Goal: Task Accomplishment & Management: Manage account settings

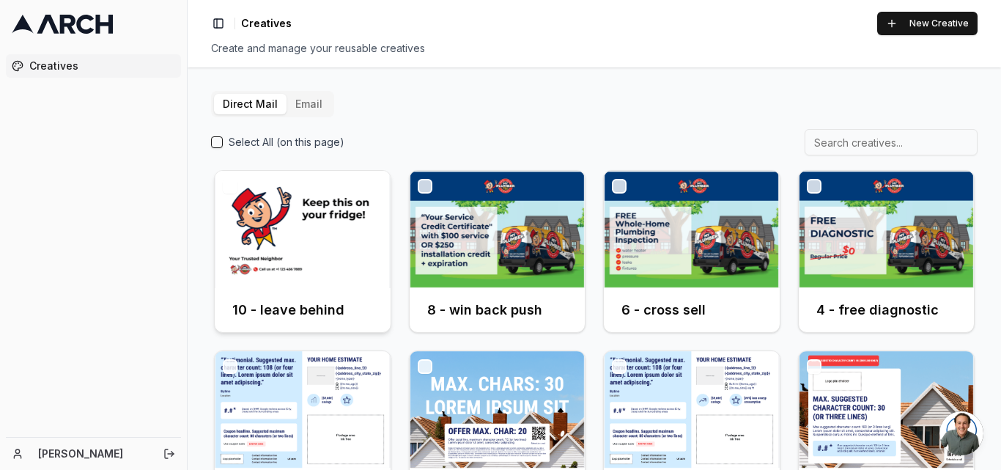
click at [269, 237] on img at bounding box center [303, 229] width 176 height 117
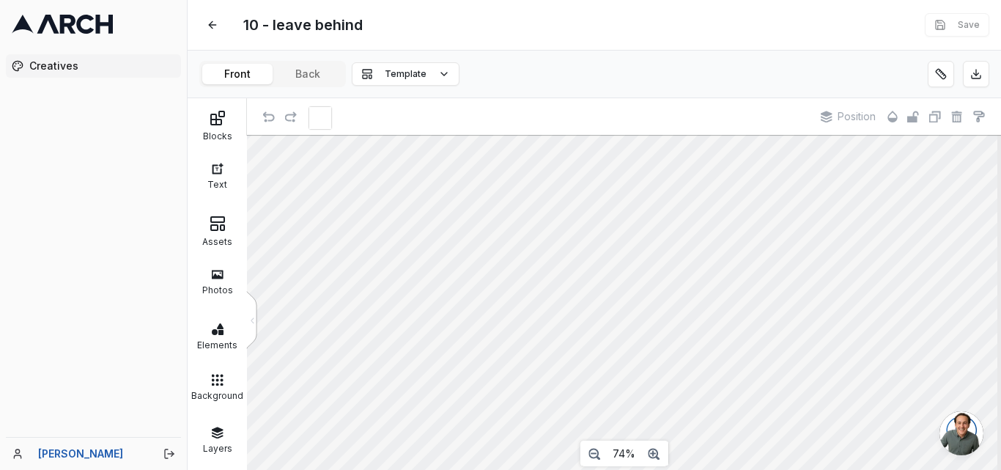
scroll to position [69, 0]
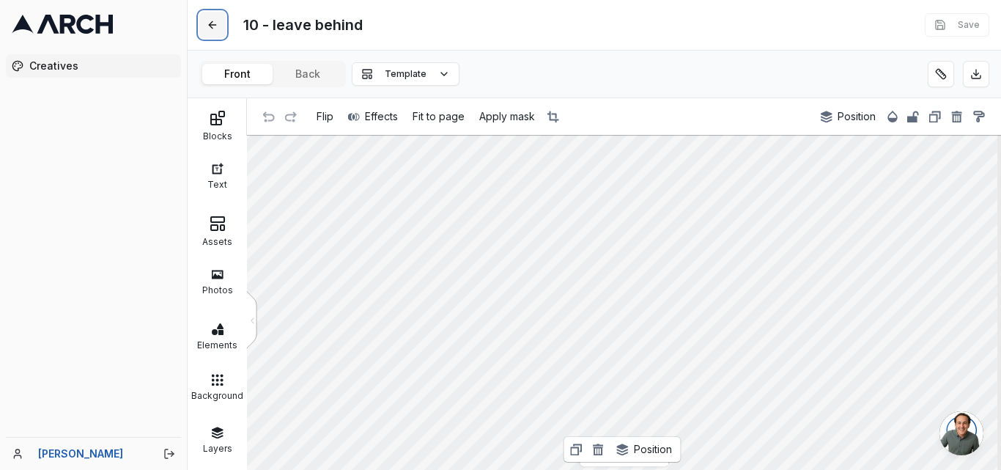
click at [215, 27] on button at bounding box center [212, 25] width 26 height 26
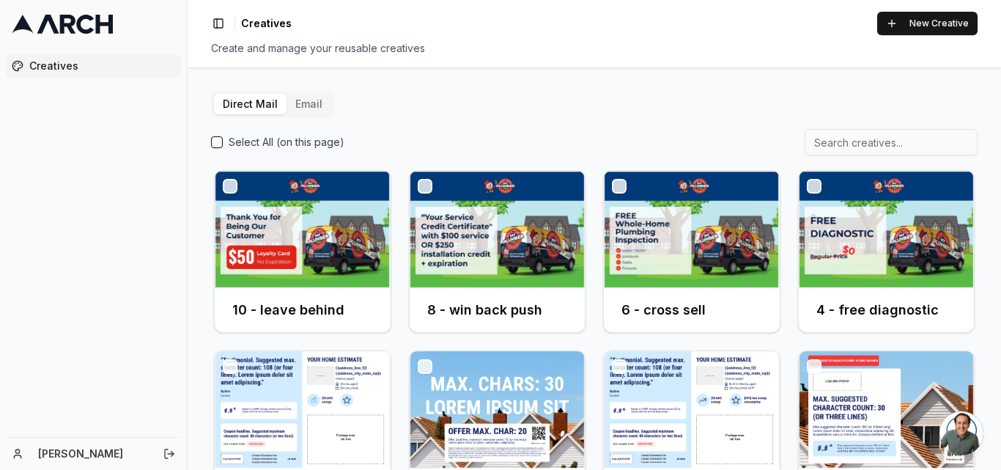
click at [305, 108] on button "Email" at bounding box center [309, 104] width 45 height 21
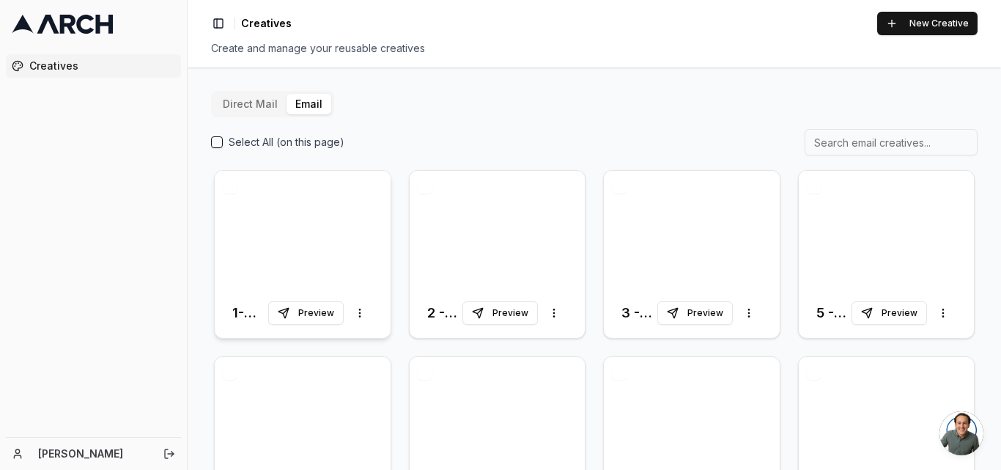
click at [256, 243] on div at bounding box center [303, 229] width 176 height 117
click at [76, 27] on icon at bounding box center [62, 24] width 101 height 19
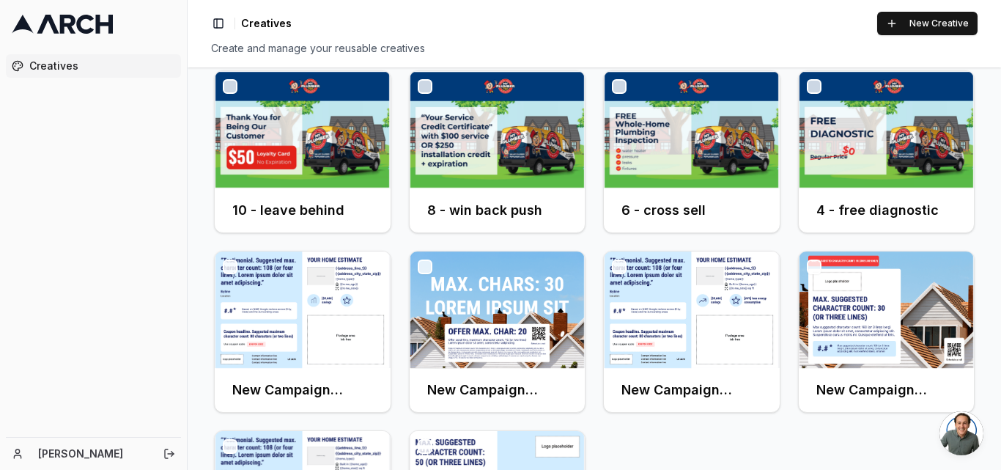
scroll to position [246, 0]
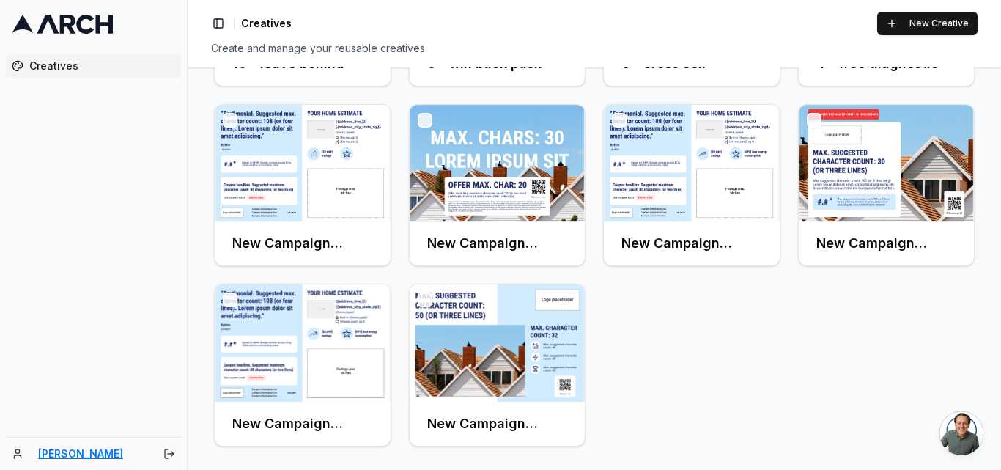
click at [87, 449] on link "vikram kharbanda" at bounding box center [92, 453] width 109 height 15
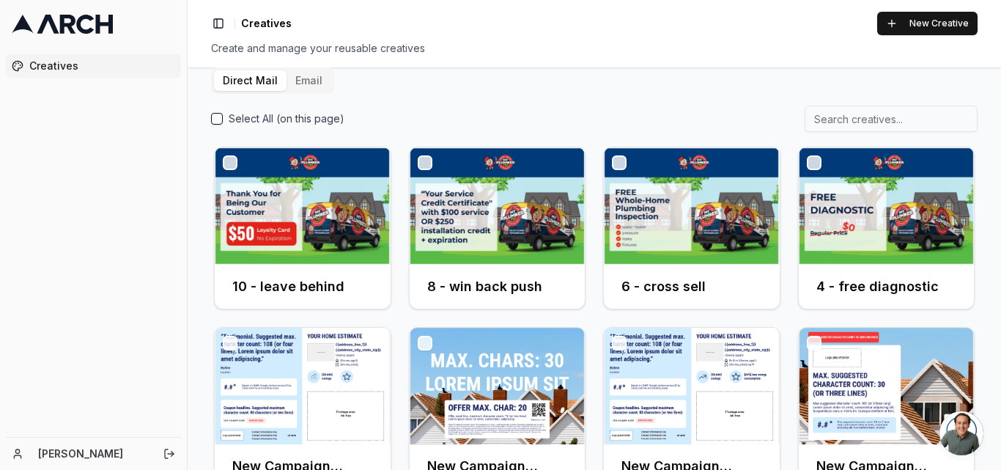
click at [14, 454] on icon at bounding box center [18, 454] width 12 height 12
click at [100, 451] on link "vikram kharbanda" at bounding box center [92, 453] width 109 height 15
click at [169, 450] on icon "Log out" at bounding box center [169, 454] width 12 height 12
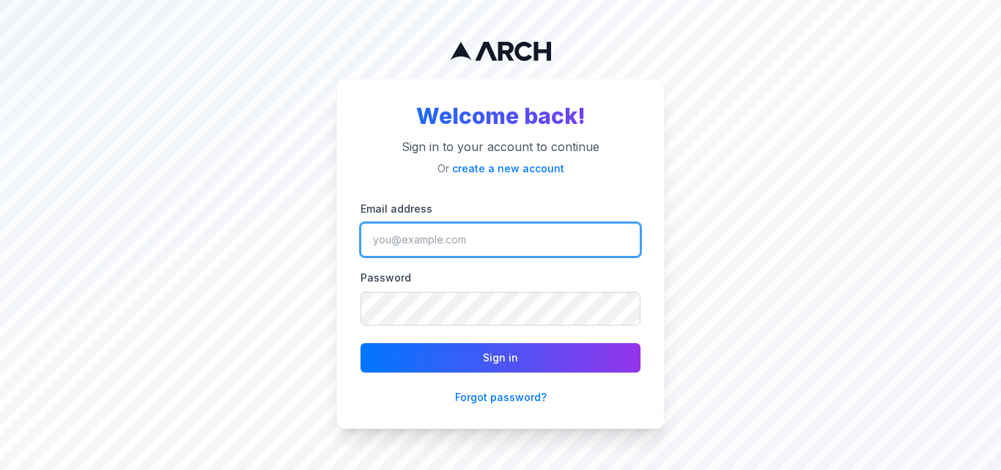
type input "[EMAIL_ADDRESS][DOMAIN_NAME]"
click at [518, 245] on input "[EMAIL_ADDRESS][DOMAIN_NAME]" at bounding box center [501, 240] width 280 height 34
click at [492, 245] on input "[EMAIL_ADDRESS][DOMAIN_NAME]" at bounding box center [501, 240] width 280 height 34
paste input "+albertnahman"
type input "[EMAIL_ADDRESS][DOMAIN_NAME]"
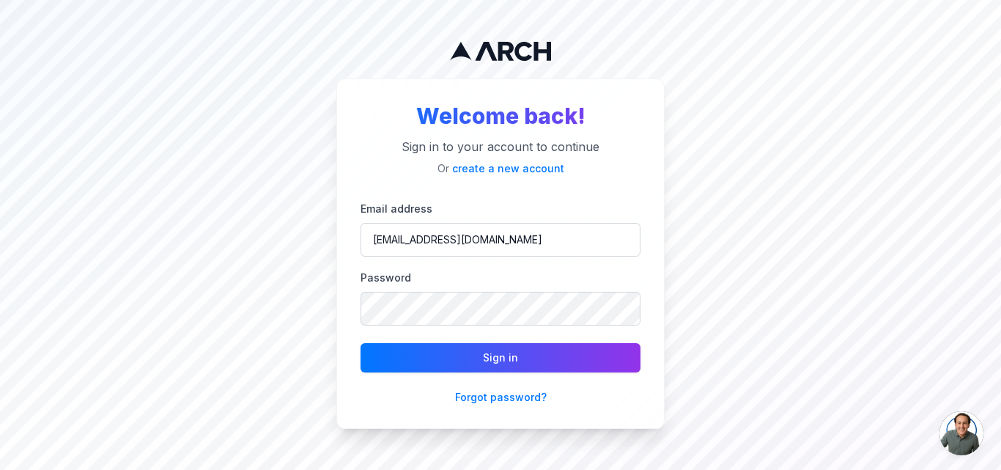
click at [51, 248] on div "Welcome back! Sign in to your account to continue Or create a new account Email…" at bounding box center [500, 235] width 1001 height 470
click at [290, 287] on div "Welcome back! Sign in to your account to continue Or create a new account Email…" at bounding box center [500, 235] width 1001 height 470
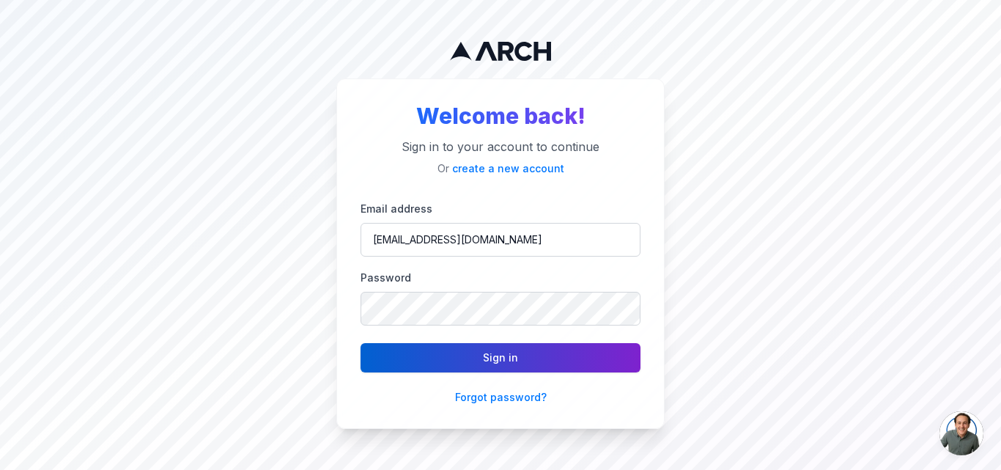
click at [498, 357] on button "Sign in" at bounding box center [501, 357] width 280 height 29
